Goal: Task Accomplishment & Management: Use online tool/utility

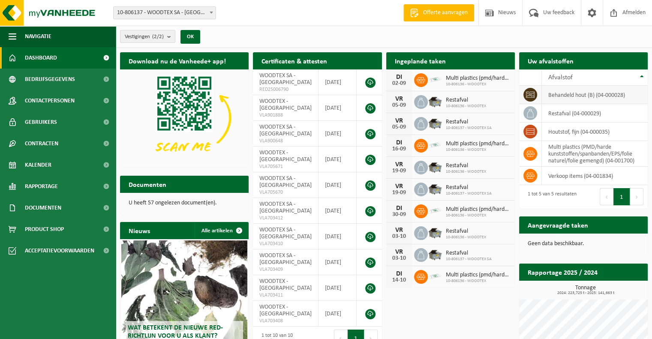
click at [574, 93] on td "behandeld hout (B) (04-000028)" at bounding box center [595, 95] width 106 height 18
click at [533, 96] on icon at bounding box center [530, 94] width 9 height 9
click at [57, 55] on link "Dashboard" at bounding box center [58, 57] width 116 height 21
click at [423, 62] on h2 "Ingeplande taken" at bounding box center [420, 60] width 68 height 17
click at [424, 80] on icon at bounding box center [421, 80] width 9 height 9
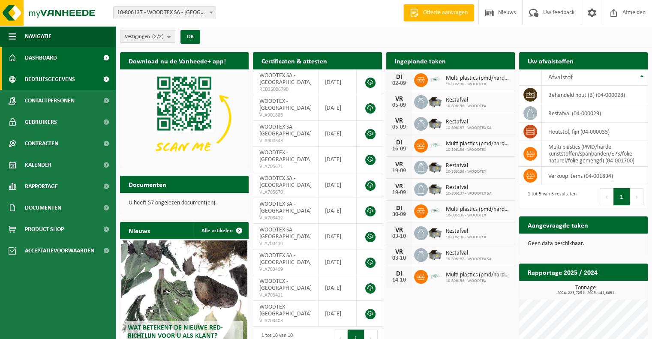
click at [85, 80] on link "Bedrijfsgegevens" at bounding box center [58, 79] width 116 height 21
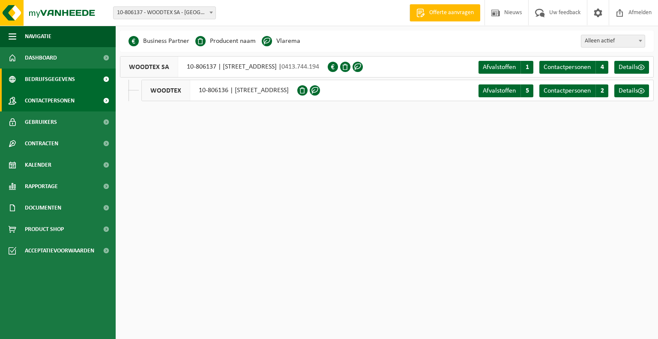
click at [63, 102] on span "Contactpersonen" at bounding box center [50, 100] width 50 height 21
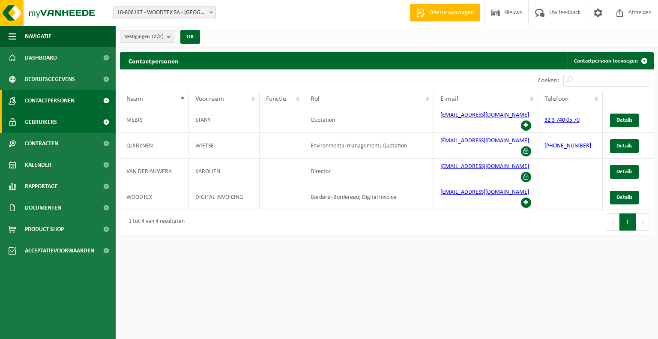
click at [65, 122] on link "Gebruikers" at bounding box center [58, 121] width 116 height 21
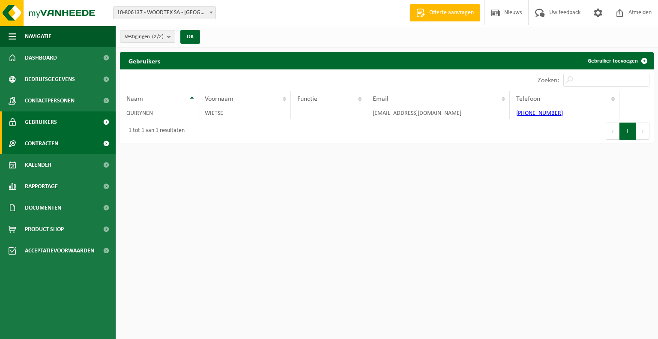
click at [65, 144] on link "Contracten" at bounding box center [58, 143] width 116 height 21
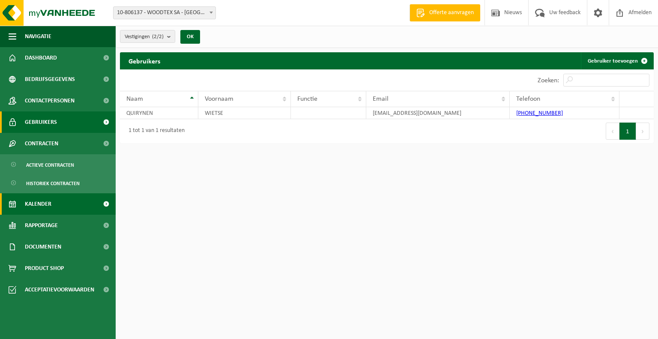
click at [60, 203] on link "Kalender" at bounding box center [58, 203] width 116 height 21
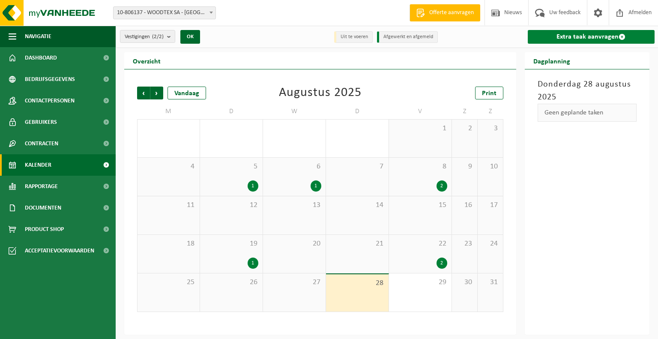
click at [587, 34] on link "Extra taak aanvragen" at bounding box center [591, 37] width 127 height 14
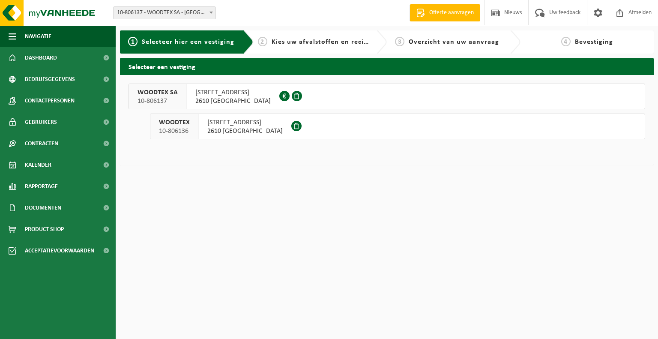
click at [220, 126] on span "OUDEBAAN 65" at bounding box center [244, 122] width 75 height 9
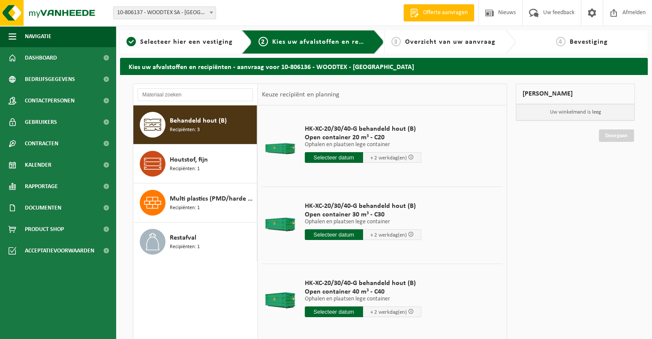
click at [200, 125] on span "Behandeld hout (B)" at bounding box center [198, 121] width 57 height 10
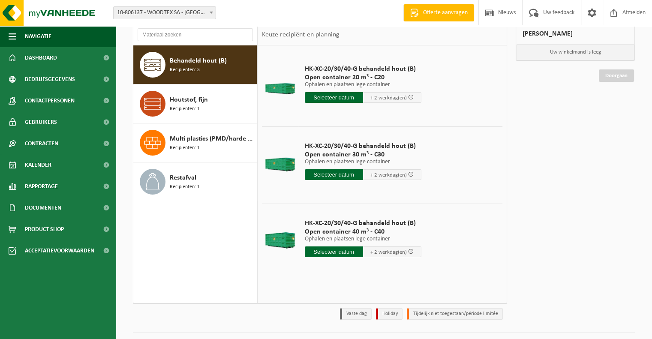
scroll to position [79, 0]
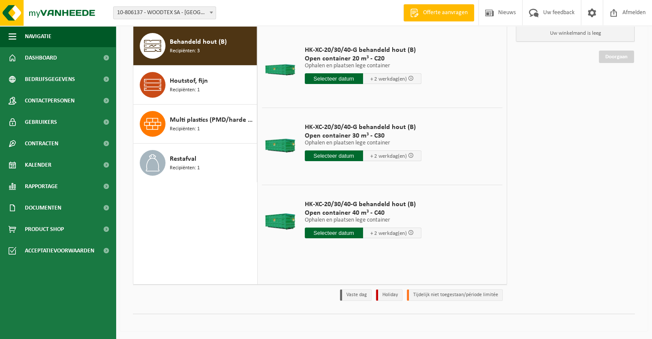
click at [331, 233] on input "text" at bounding box center [334, 233] width 58 height 11
click at [370, 333] on div "29" at bounding box center [372, 336] width 15 height 14
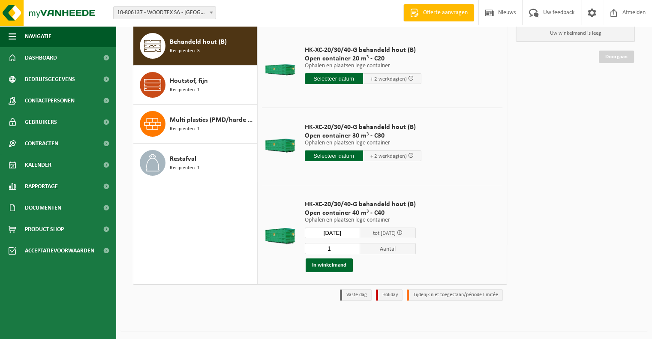
type input "Van 2025-08-29"
type input "2025-08-29"
click at [331, 265] on button "In winkelmand" at bounding box center [329, 266] width 47 height 14
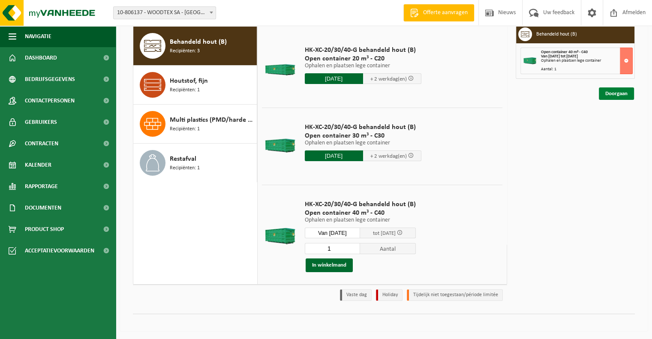
click at [617, 94] on link "Doorgaan" at bounding box center [616, 93] width 35 height 12
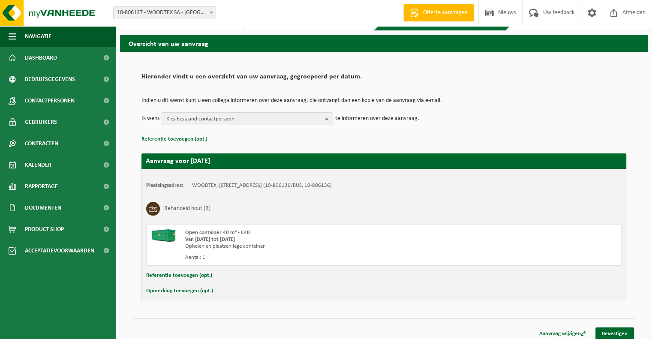
scroll to position [28, 0]
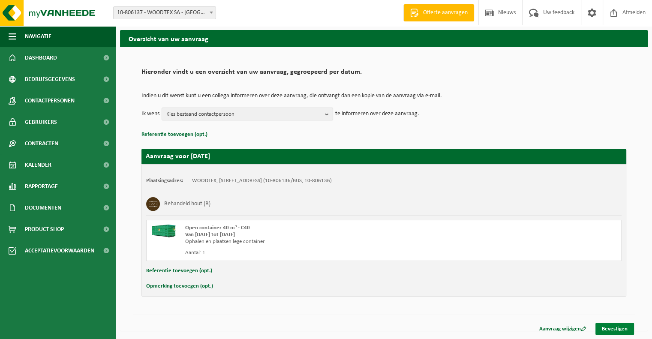
click at [617, 328] on link "Bevestigen" at bounding box center [614, 329] width 39 height 12
